Goal: Information Seeking & Learning: Learn about a topic

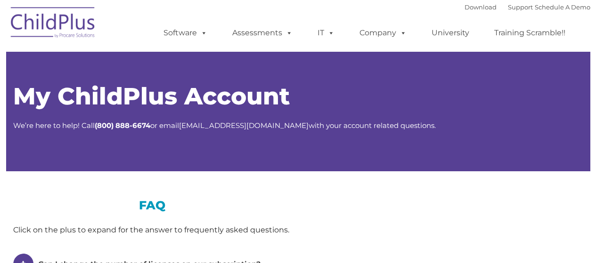
type input ""
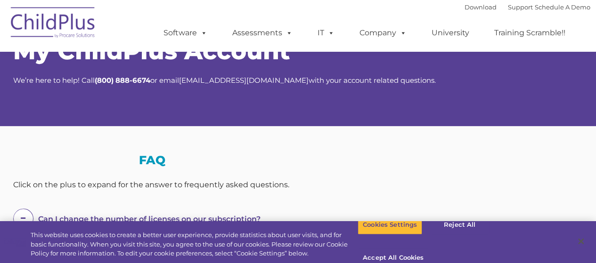
select select "MEDIUM"
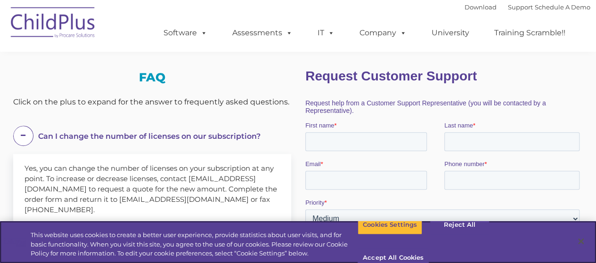
scroll to position [133, 0]
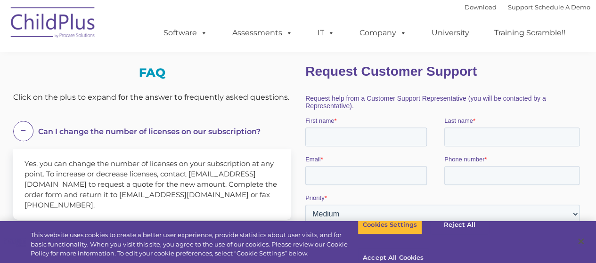
click at [429, 249] on button "Accept All Cookies" at bounding box center [392, 259] width 71 height 20
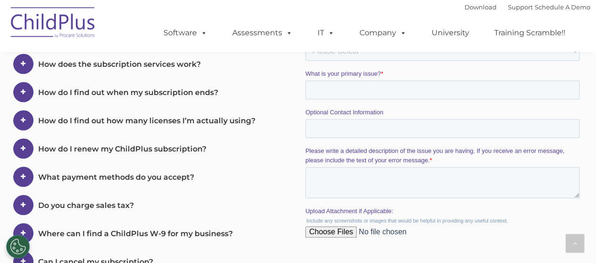
scroll to position [335, 0]
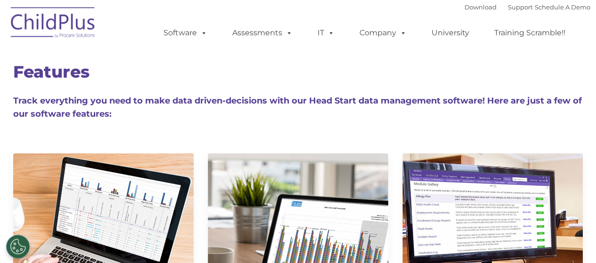
type input ""
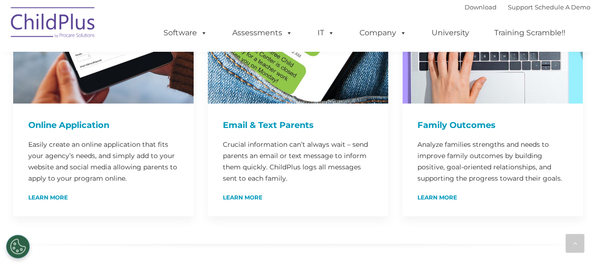
scroll to position [609, 0]
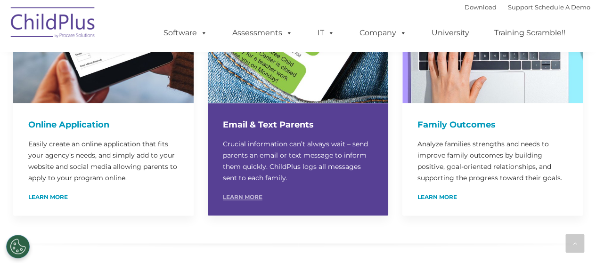
click at [257, 194] on link "Learn More" at bounding box center [243, 197] width 40 height 6
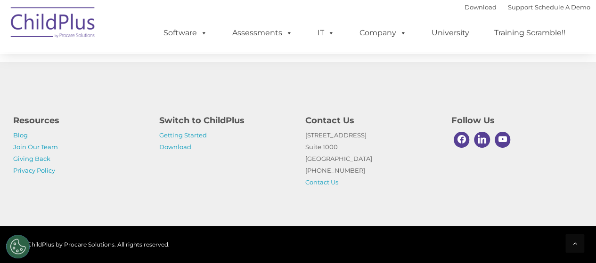
scroll to position [6905, 0]
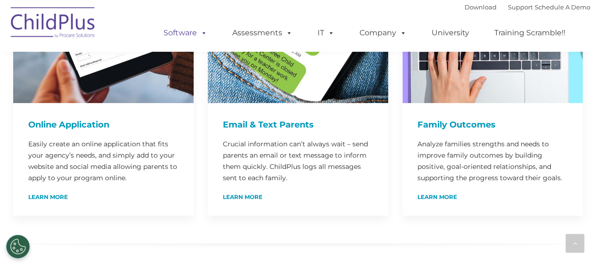
click at [200, 33] on span at bounding box center [202, 32] width 10 height 9
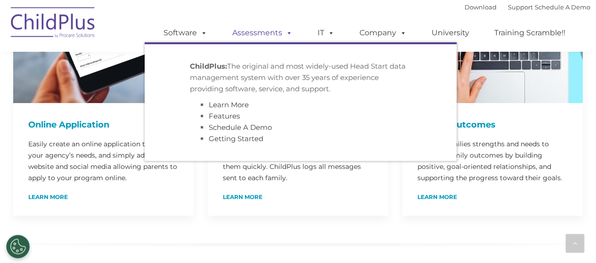
click at [265, 37] on link "Assessments" at bounding box center [262, 33] width 79 height 19
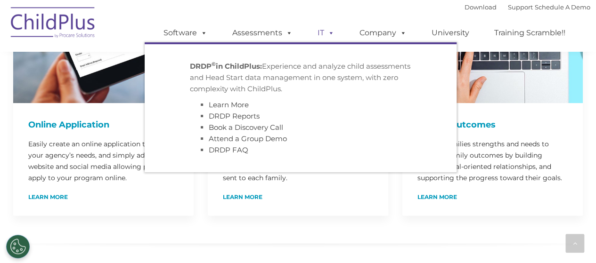
click at [329, 37] on span at bounding box center [329, 32] width 10 height 9
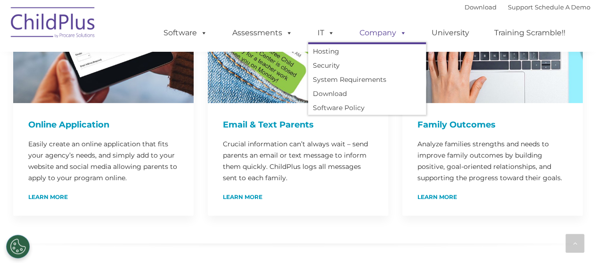
click at [403, 37] on span at bounding box center [401, 32] width 10 height 9
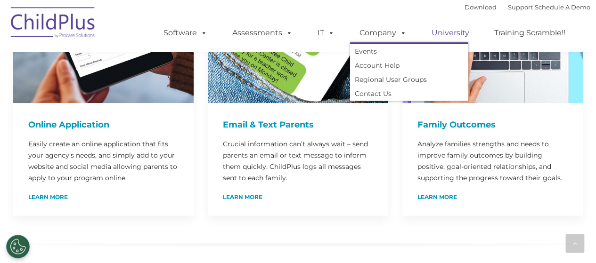
click at [460, 42] on link "University" at bounding box center [450, 33] width 57 height 19
click at [543, 41] on link "Training Scramble!!" at bounding box center [530, 33] width 90 height 19
